Goal: Check status: Check status

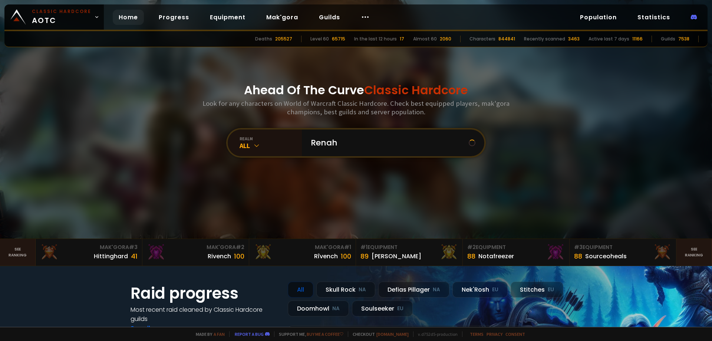
type input "Renaho"
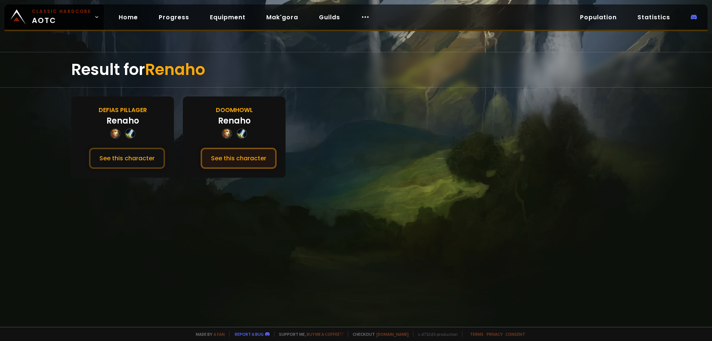
click at [250, 161] on button "See this character" at bounding box center [239, 158] width 76 height 21
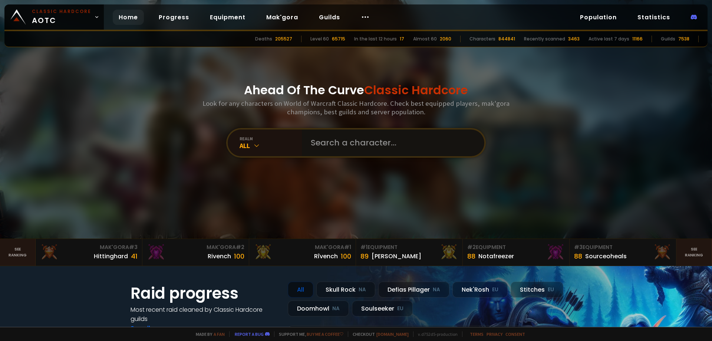
click at [352, 135] on input "text" at bounding box center [390, 142] width 169 height 27
type input "Renashib"
